Goal: Find specific page/section: Find specific page/section

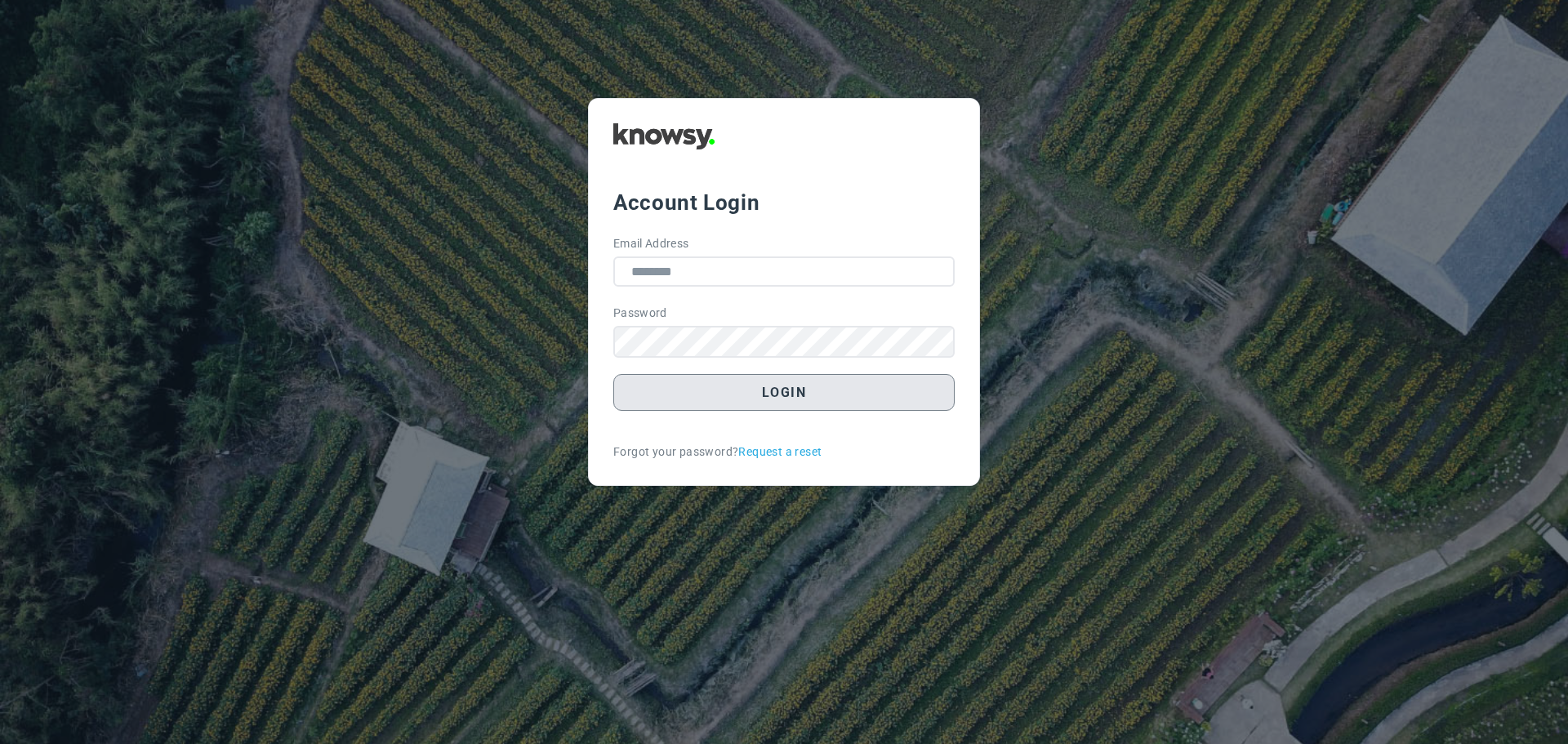
type input "**********"
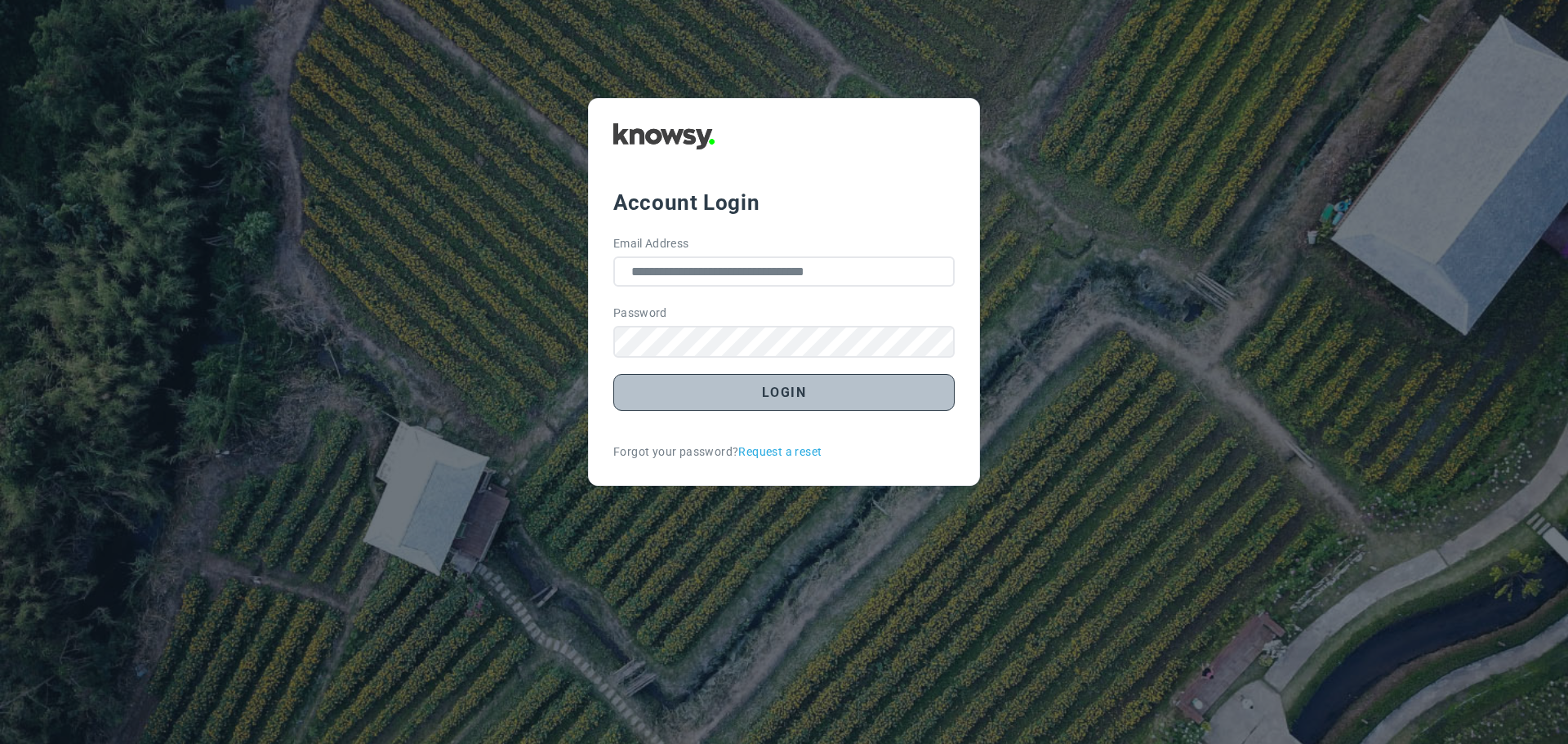
click at [789, 392] on button "Login" at bounding box center [784, 392] width 342 height 37
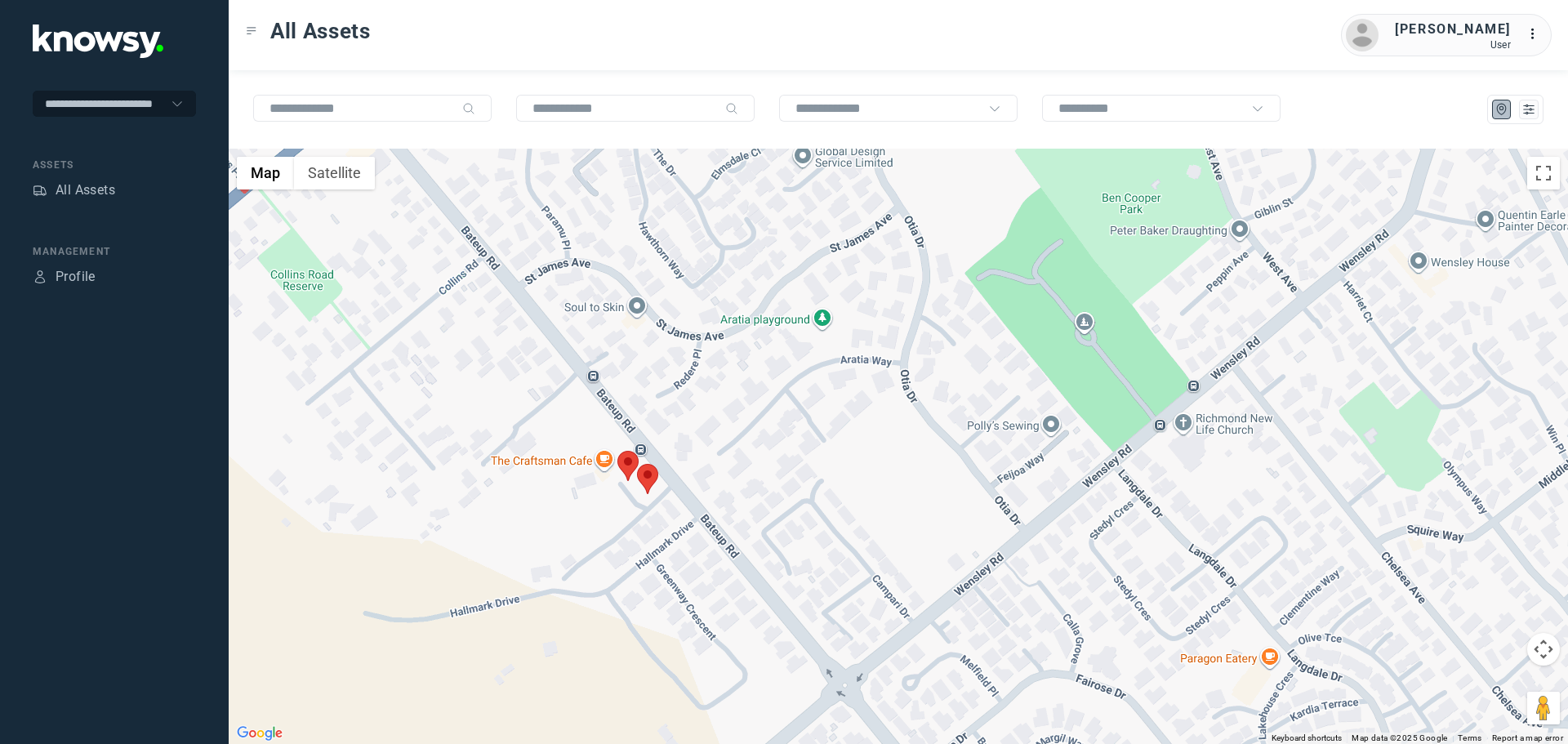
click at [617, 451] on area at bounding box center [617, 451] width 0 height 0
click at [671, 359] on button "Close" at bounding box center [676, 373] width 39 height 39
click at [637, 464] on area at bounding box center [637, 464] width 0 height 0
click at [683, 373] on button "Close" at bounding box center [696, 387] width 39 height 39
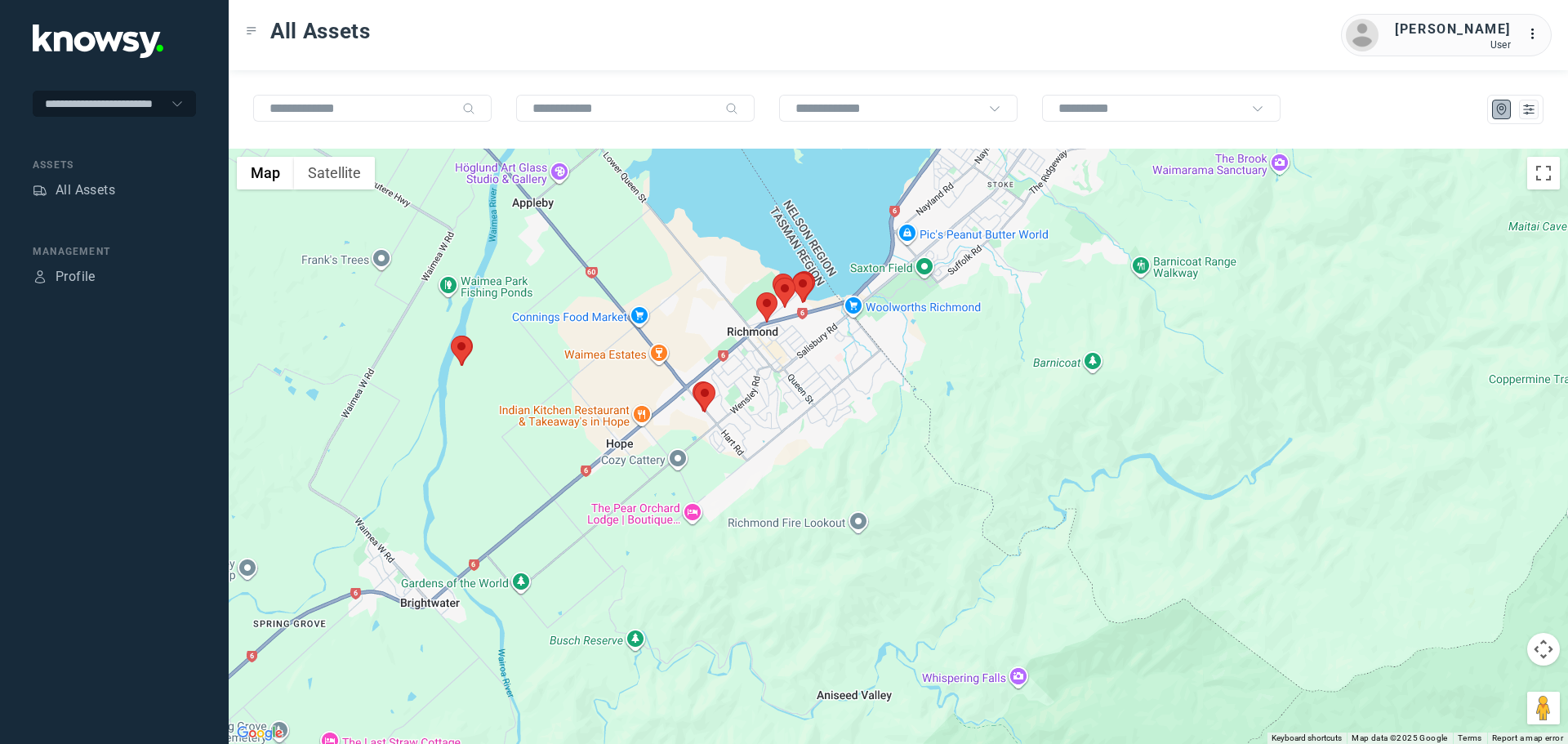
drag, startPoint x: 818, startPoint y: 325, endPoint x: 605, endPoint y: 502, distance: 276.9
click at [609, 500] on div "To navigate, press the arrow keys." at bounding box center [898, 446] width 1340 height 595
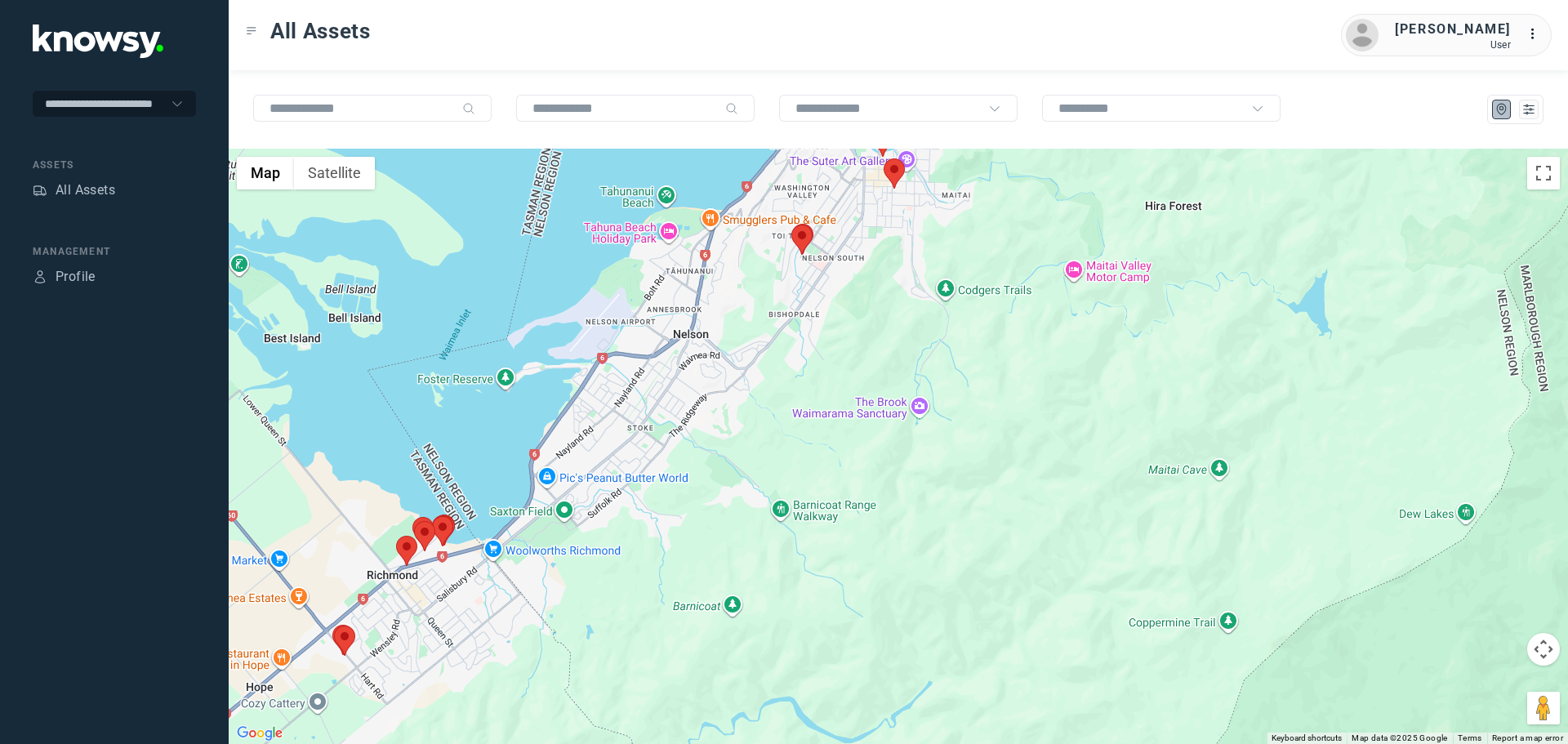
drag, startPoint x: 785, startPoint y: 301, endPoint x: 744, endPoint y: 496, distance: 199.3
click at [744, 491] on div at bounding box center [898, 446] width 1340 height 595
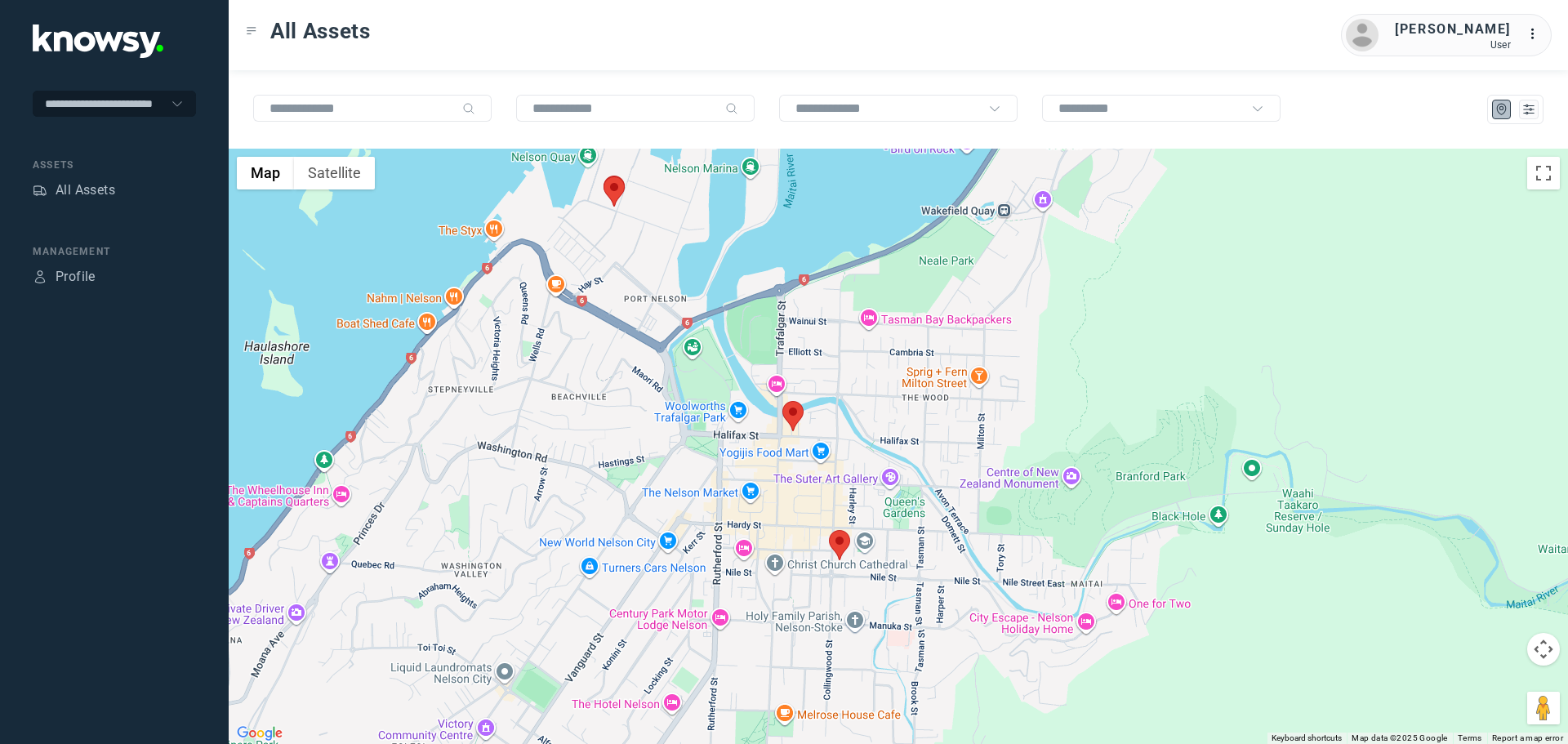
click at [783, 401] on area at bounding box center [783, 401] width 0 height 0
click at [834, 312] on button "Close" at bounding box center [842, 324] width 39 height 39
click at [829, 531] on area at bounding box center [829, 531] width 0 height 0
click at [878, 435] on button "Close" at bounding box center [888, 452] width 39 height 39
click at [604, 176] on area at bounding box center [604, 176] width 0 height 0
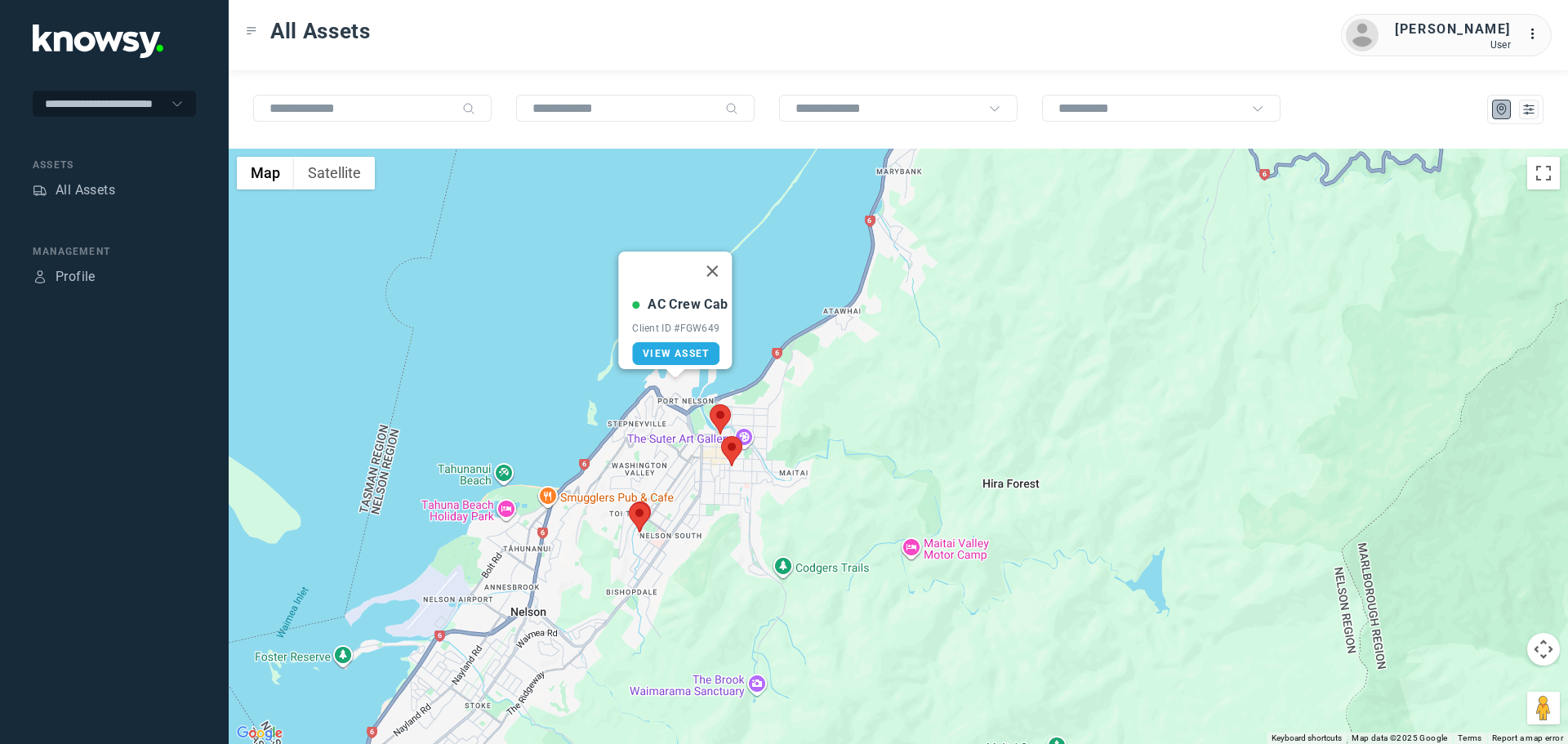
drag, startPoint x: 733, startPoint y: 553, endPoint x: 881, endPoint y: 365, distance: 239.3
click at [875, 375] on div "AC Crew Cab Client ID #FGW649 View Asset" at bounding box center [898, 446] width 1340 height 595
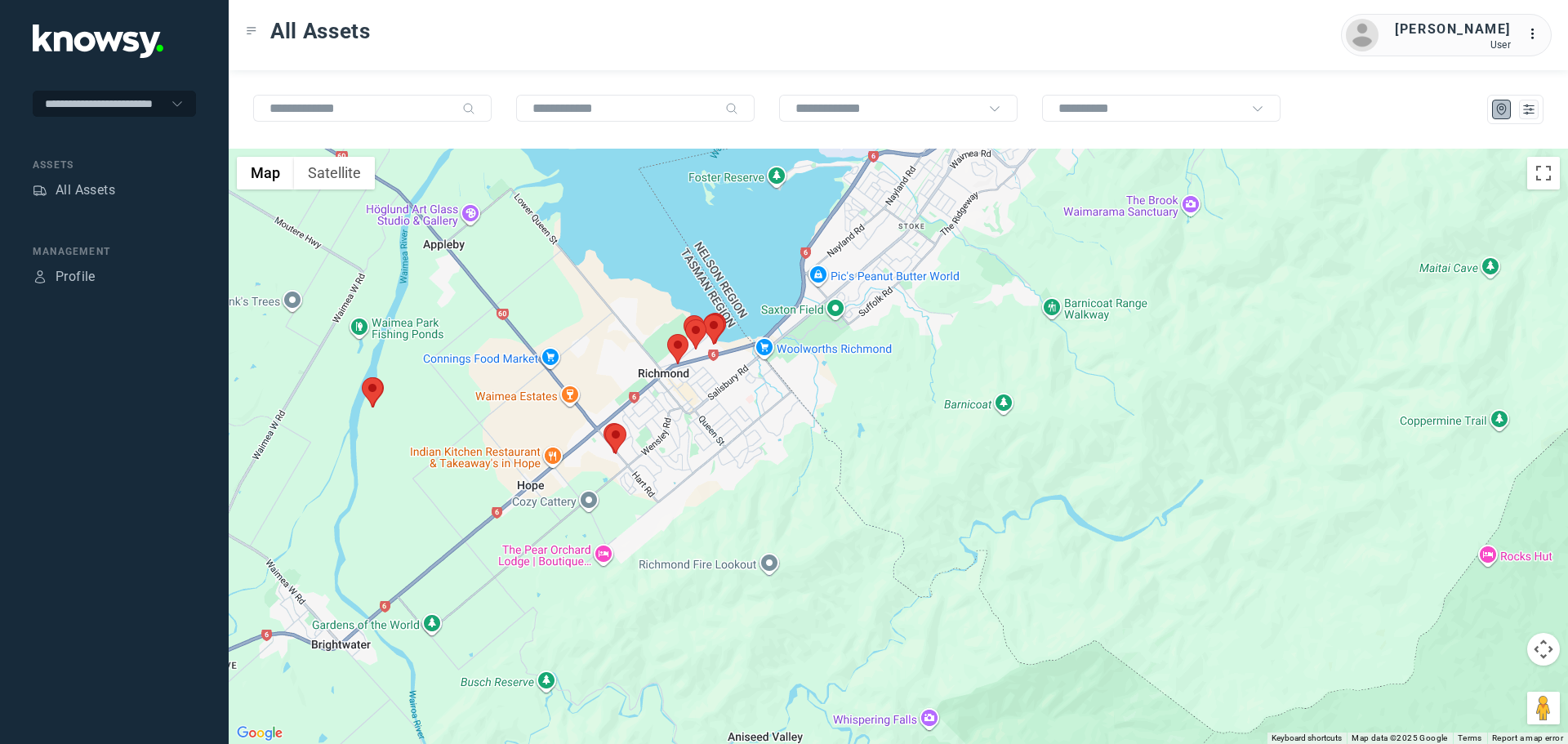
drag, startPoint x: 706, startPoint y: 341, endPoint x: 824, endPoint y: 423, distance: 143.7
click at [824, 423] on div "AC Crew Cab Client ID #FGW649 View Asset" at bounding box center [898, 446] width 1340 height 595
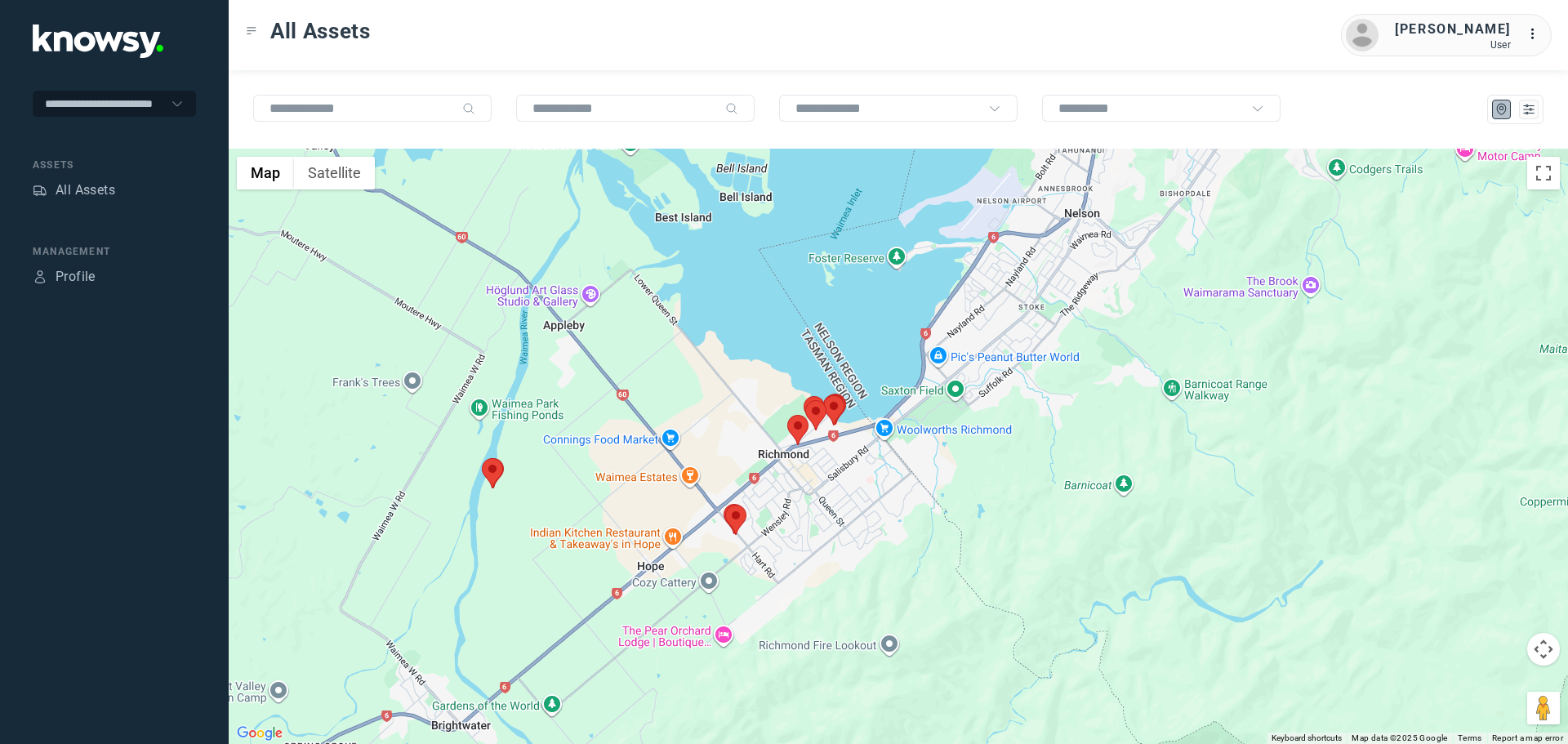
click at [787, 415] on area at bounding box center [787, 415] width 0 height 0
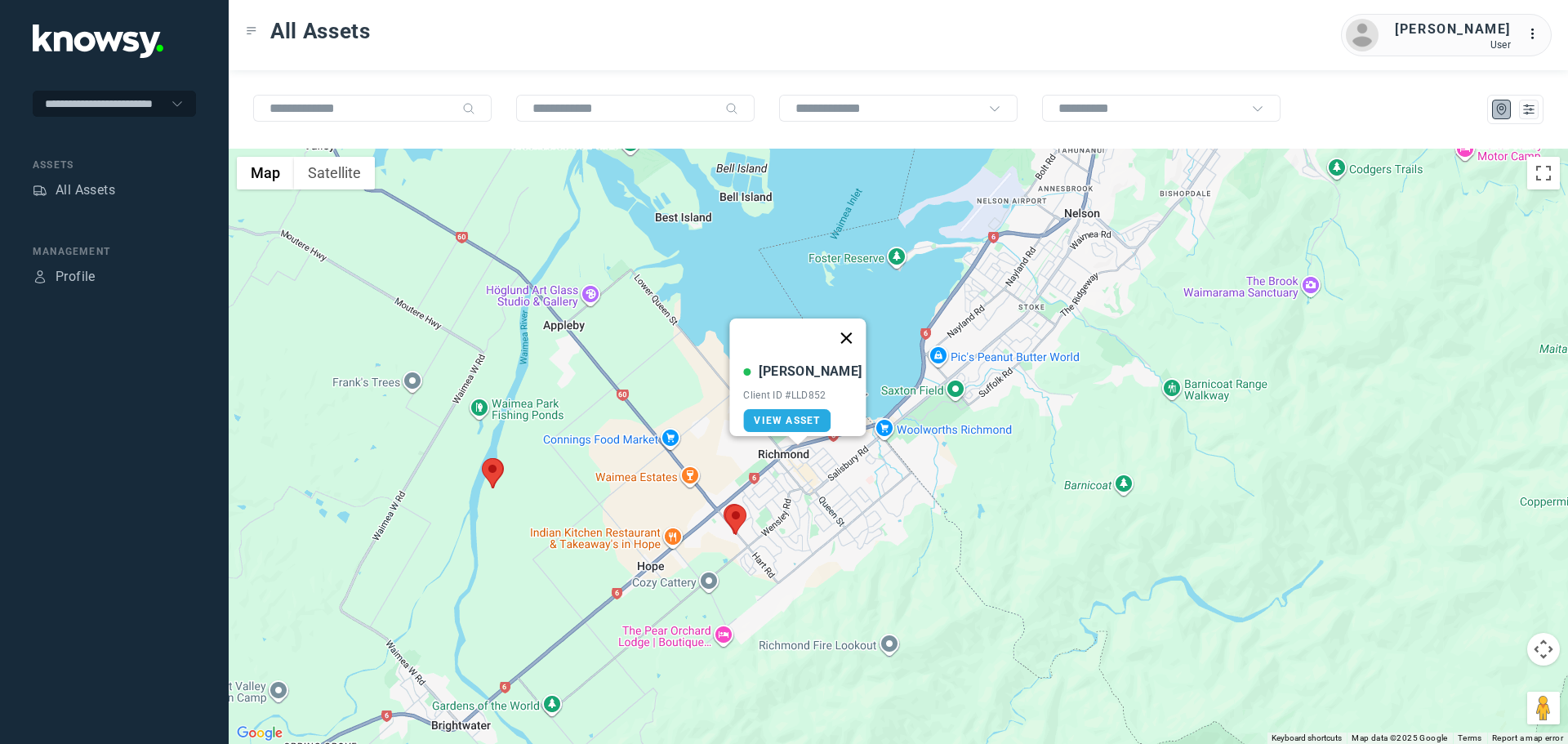
click at [844, 328] on button "Close" at bounding box center [846, 337] width 39 height 39
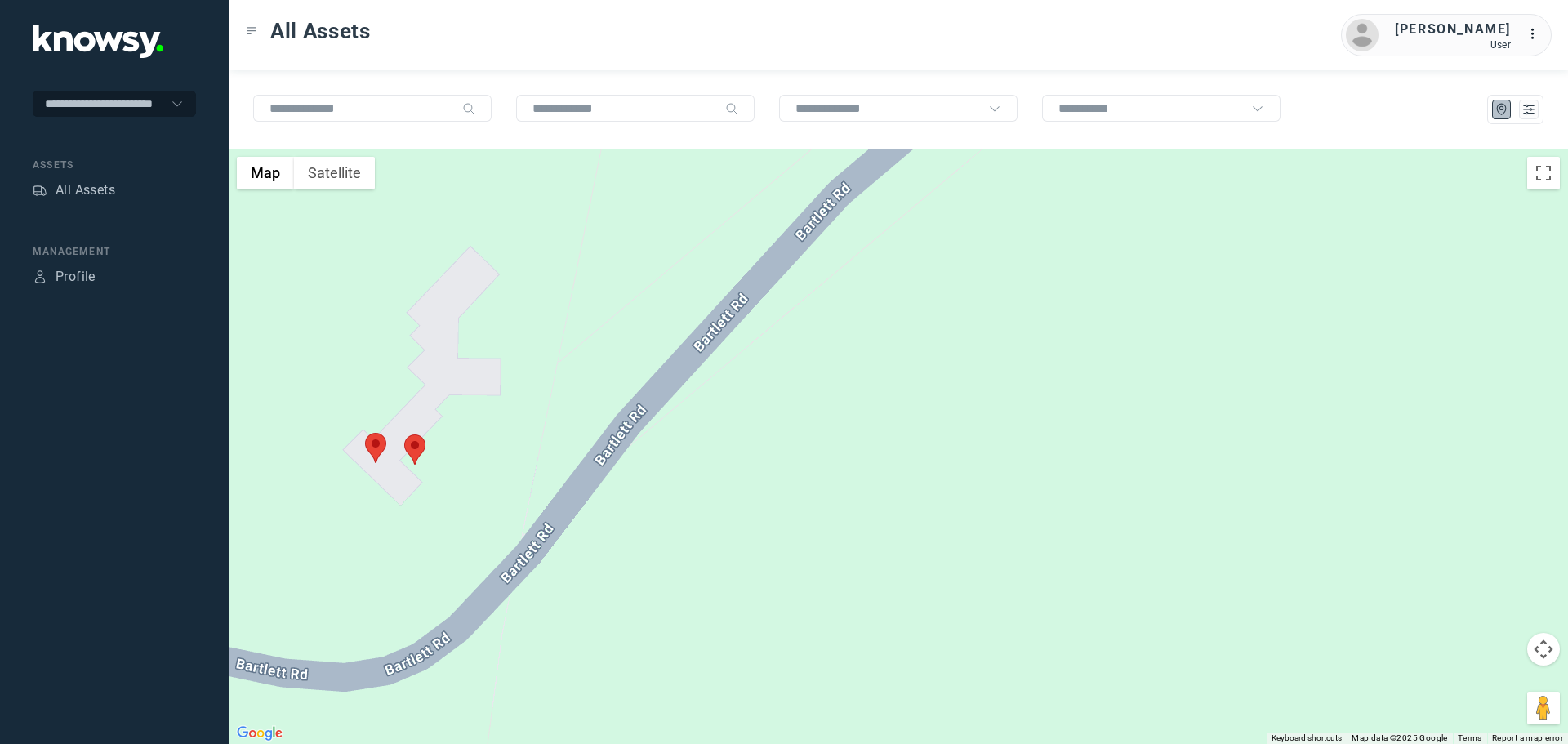
click at [365, 433] on area at bounding box center [365, 433] width 0 height 0
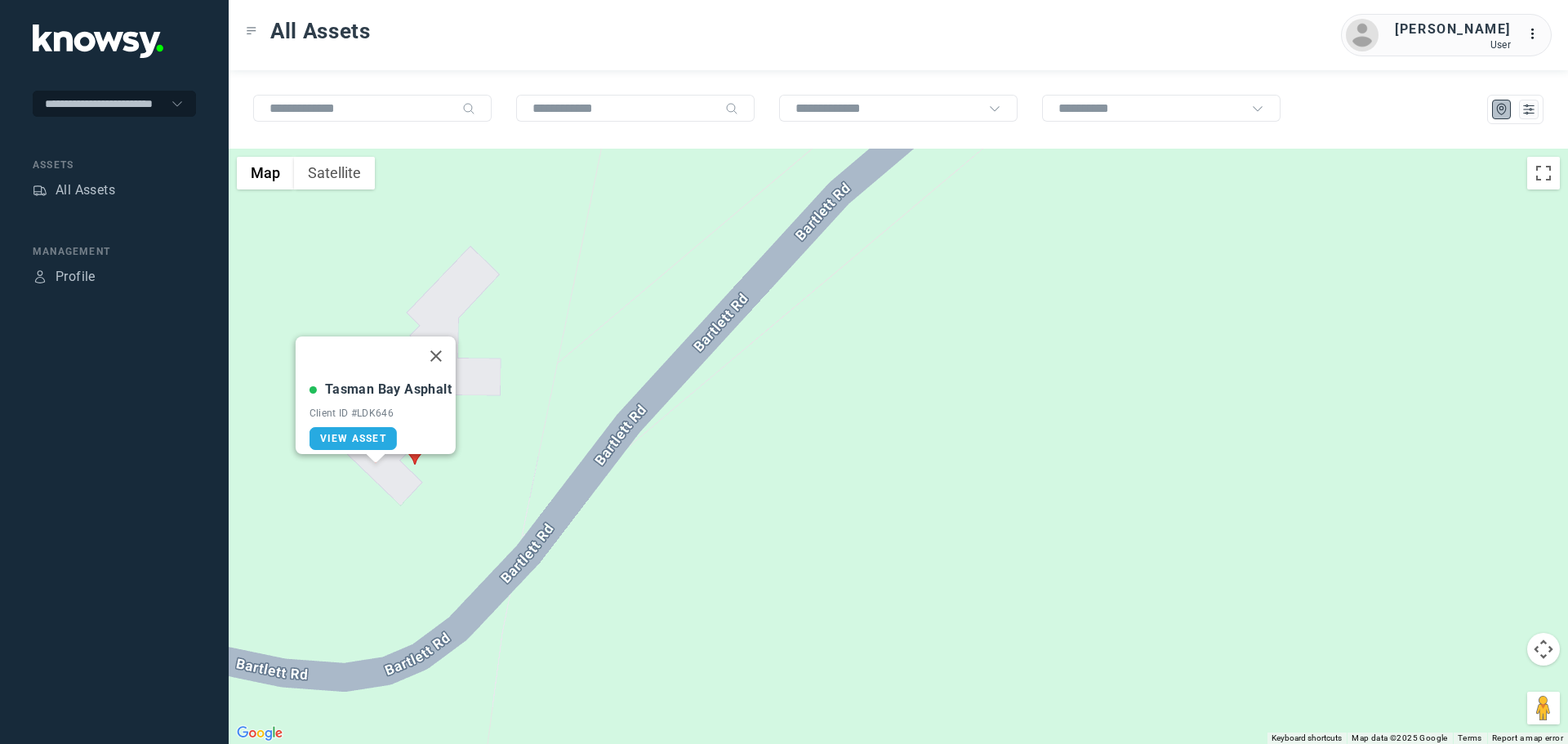
click at [439, 340] on button "Close" at bounding box center [435, 355] width 39 height 39
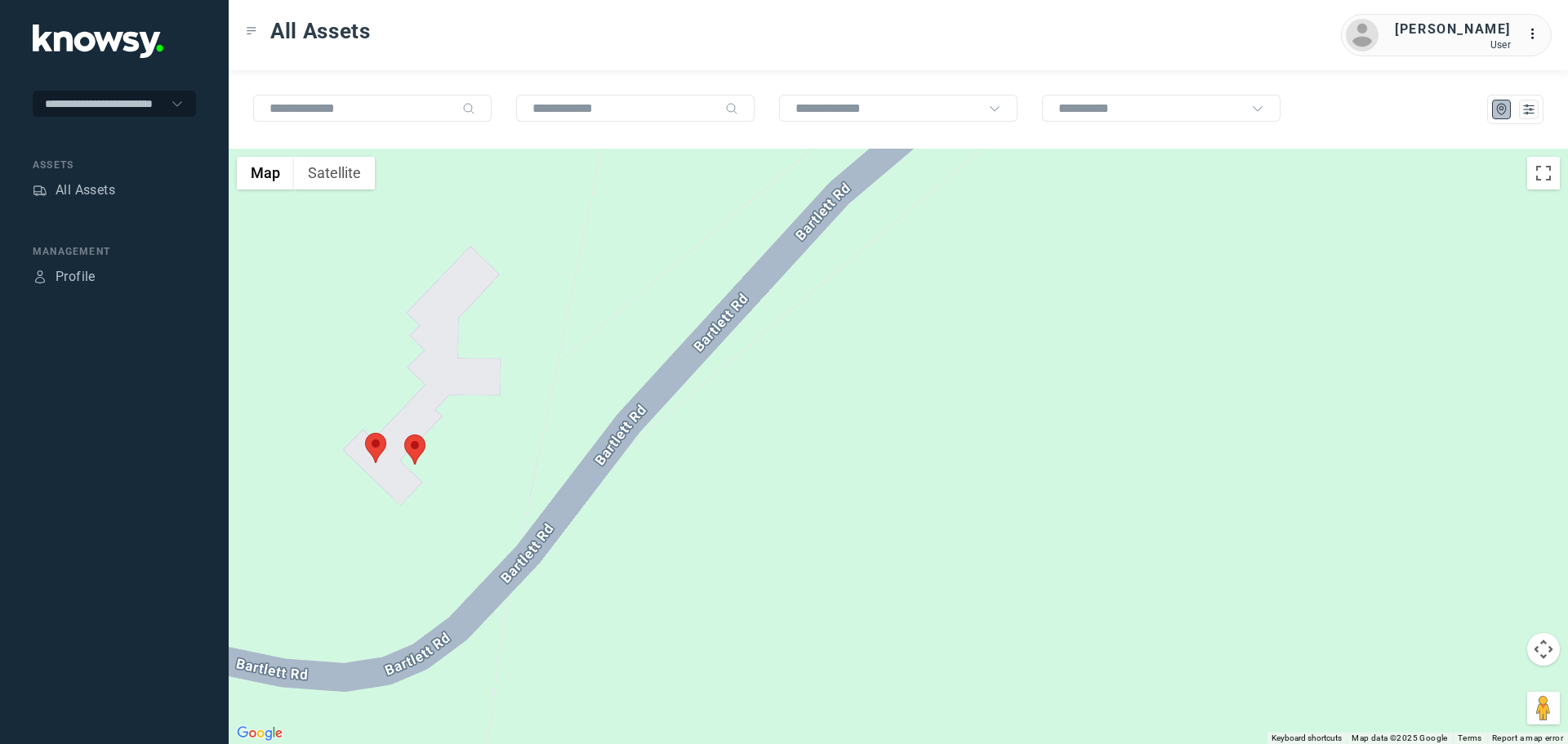
click at [405, 434] on area at bounding box center [405, 434] width 0 height 0
click at [455, 343] on button "Close" at bounding box center [464, 357] width 39 height 39
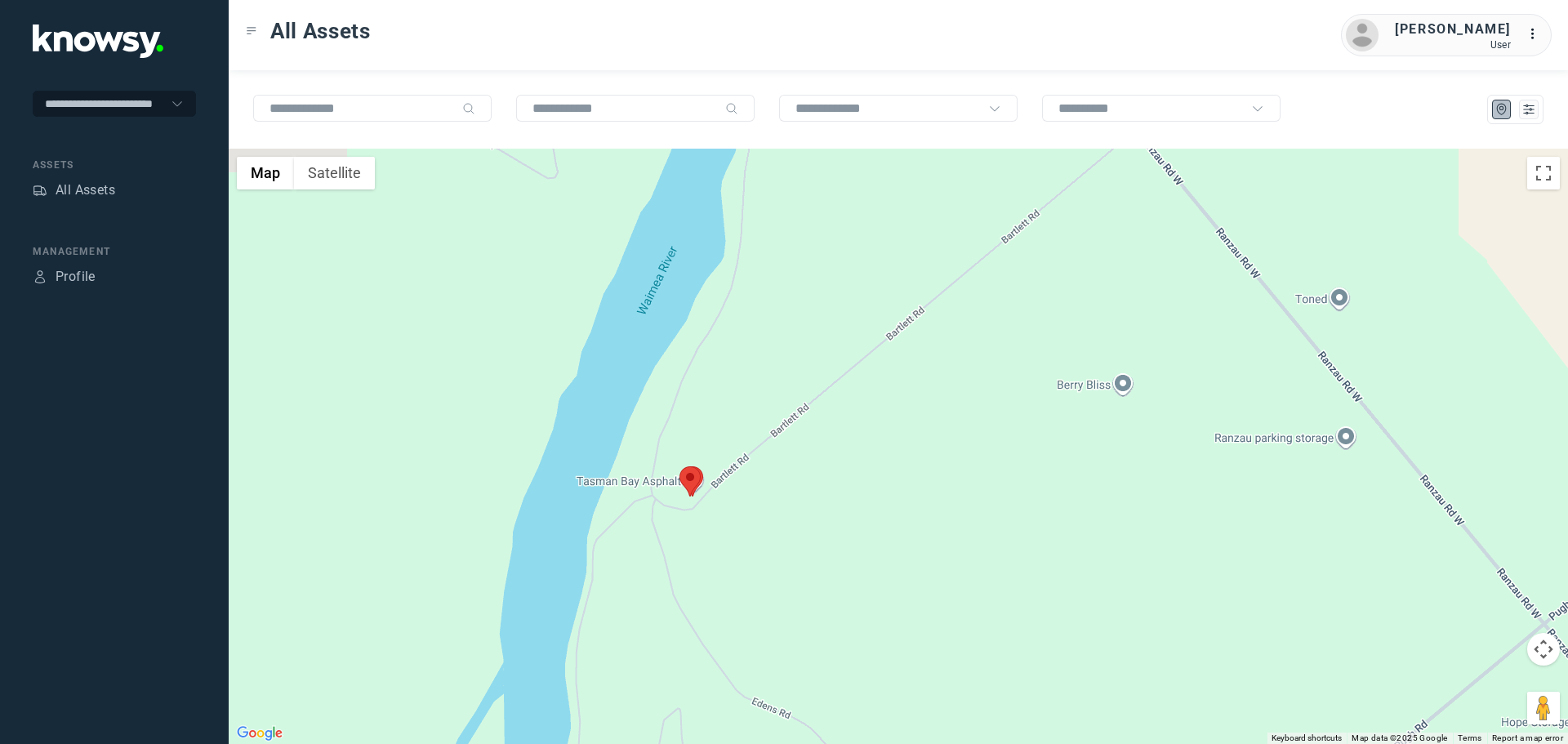
drag, startPoint x: 1201, startPoint y: 432, endPoint x: 750, endPoint y: 495, distance: 455.4
click at [763, 493] on div at bounding box center [898, 446] width 1340 height 595
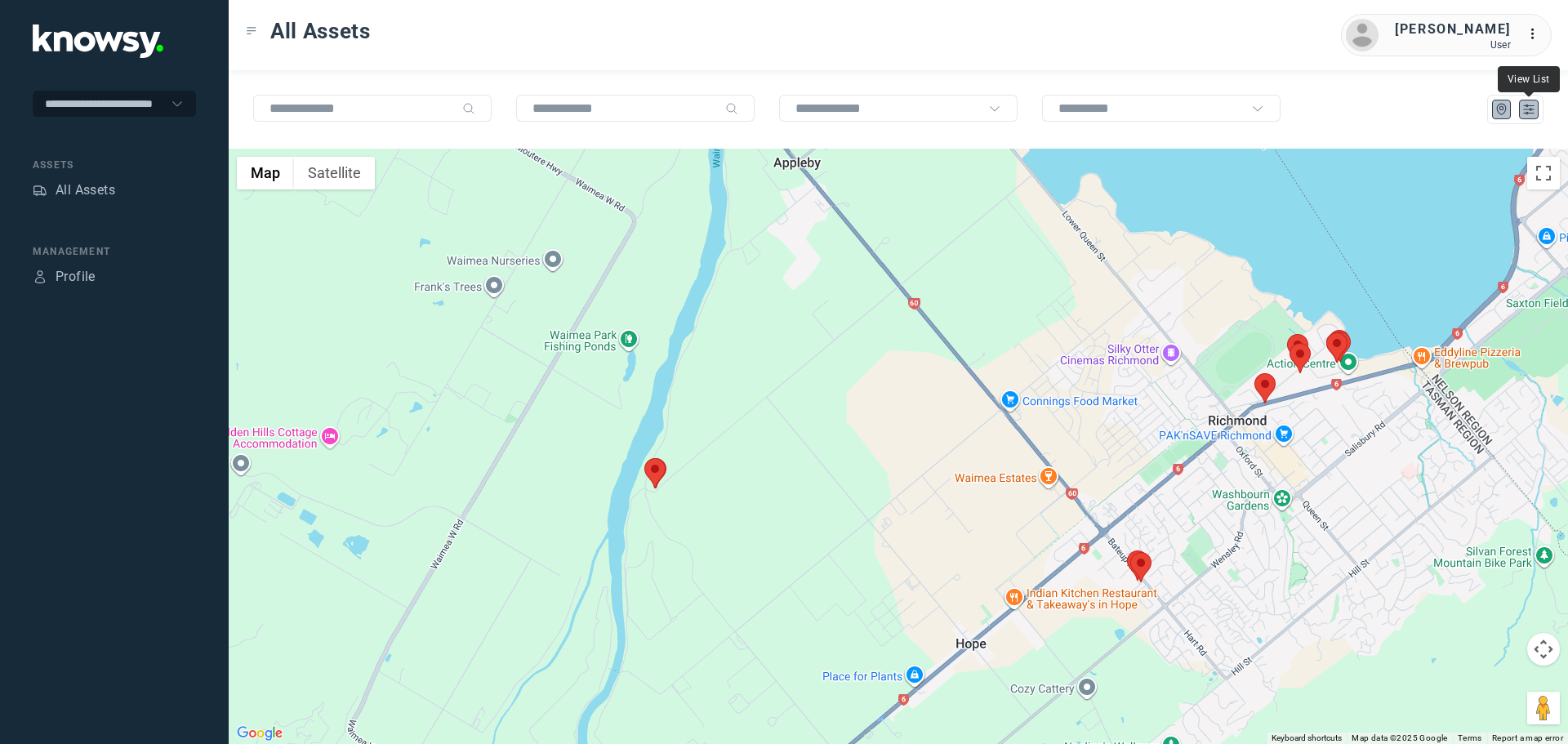
click at [1529, 111] on icon "List" at bounding box center [1528, 109] width 14 height 14
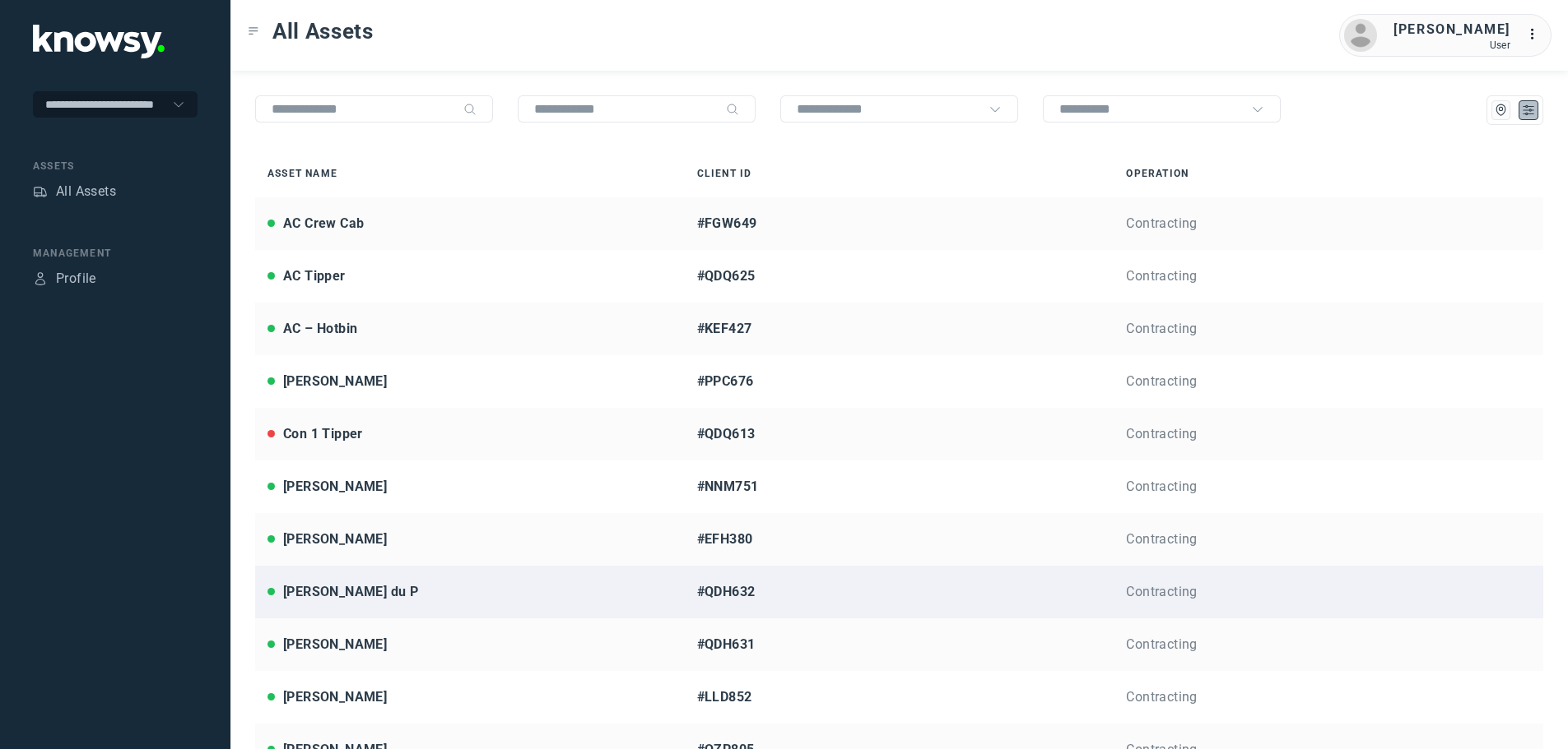
click at [320, 593] on div "Jarrod du P" at bounding box center [350, 592] width 135 height 20
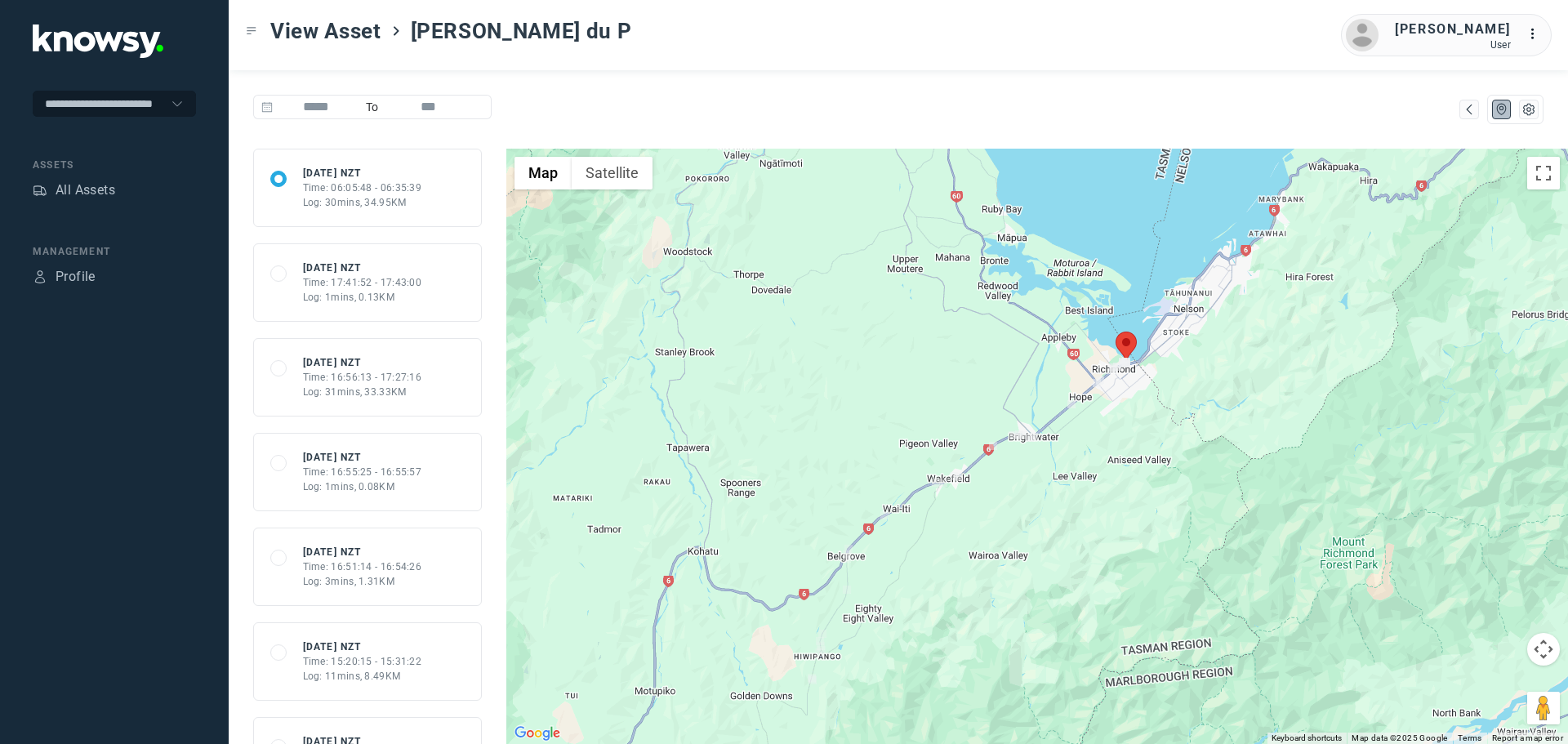
drag, startPoint x: 1198, startPoint y: 320, endPoint x: 1047, endPoint y: 477, distance: 217.8
click at [1053, 473] on div at bounding box center [1037, 446] width 1062 height 595
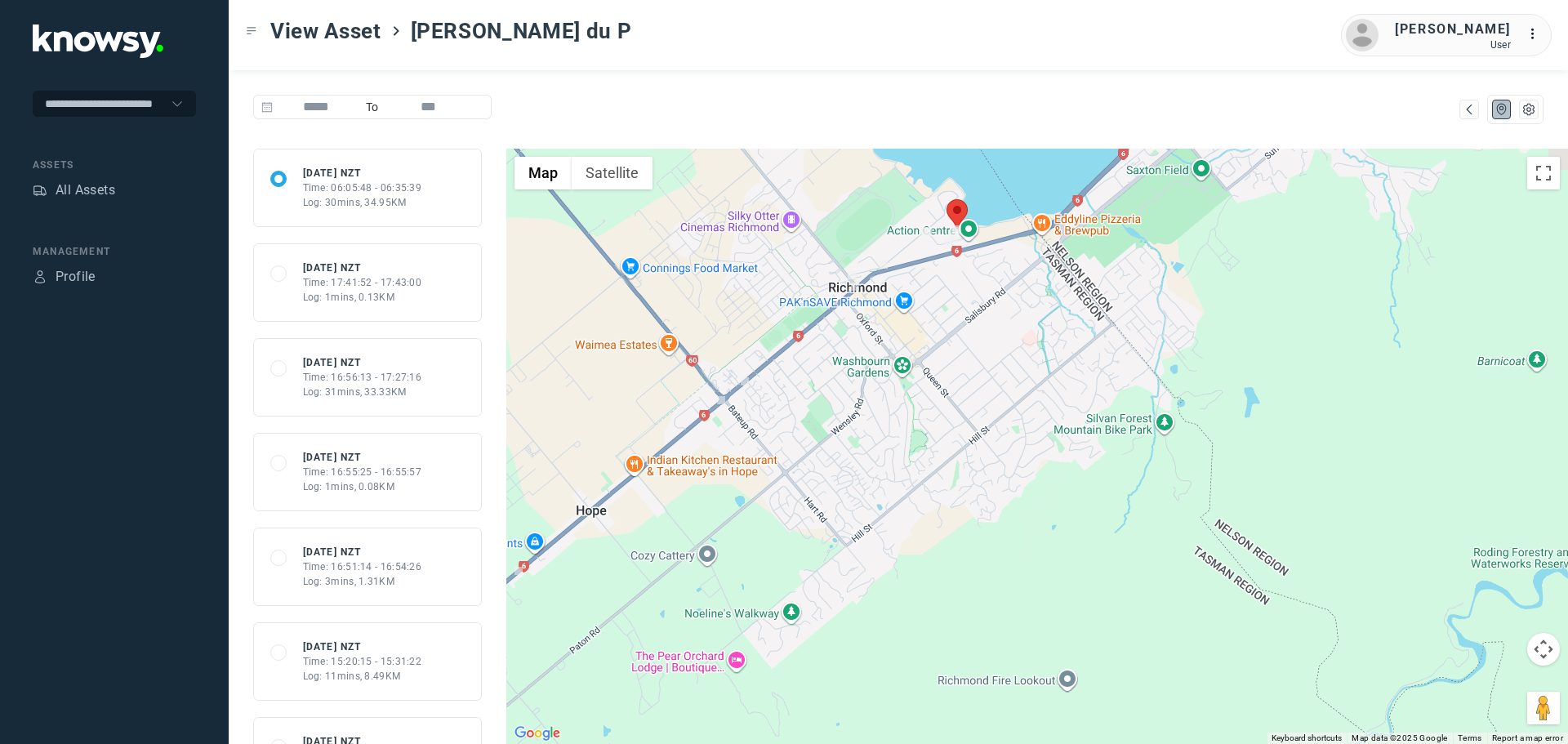
drag, startPoint x: 920, startPoint y: 307, endPoint x: 923, endPoint y: 532, distance: 225.0
click at [923, 530] on div at bounding box center [1037, 446] width 1062 height 595
